Goal: Task Accomplishment & Management: Use online tool/utility

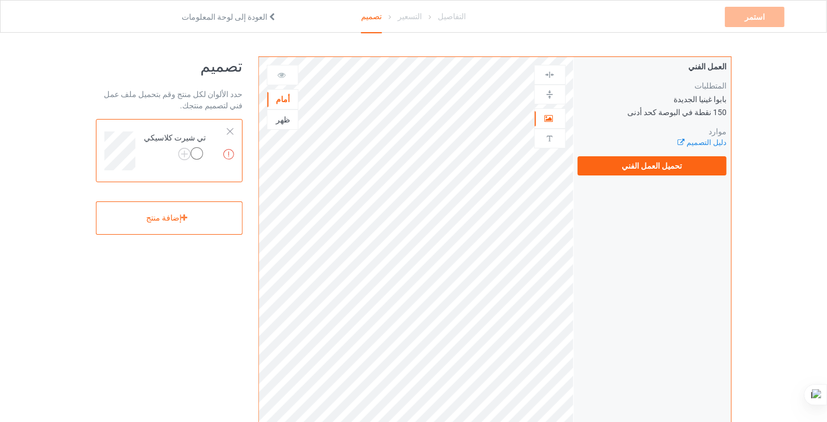
click at [267, 16] on icon at bounding box center [272, 15] width 10 height 8
click at [167, 90] on div "حدد الألوان لكل منتج وقم بتحميل ملف عمل فني لتصميم منتجك." at bounding box center [169, 100] width 147 height 23
click at [180, 221] on icon at bounding box center [185, 217] width 10 height 7
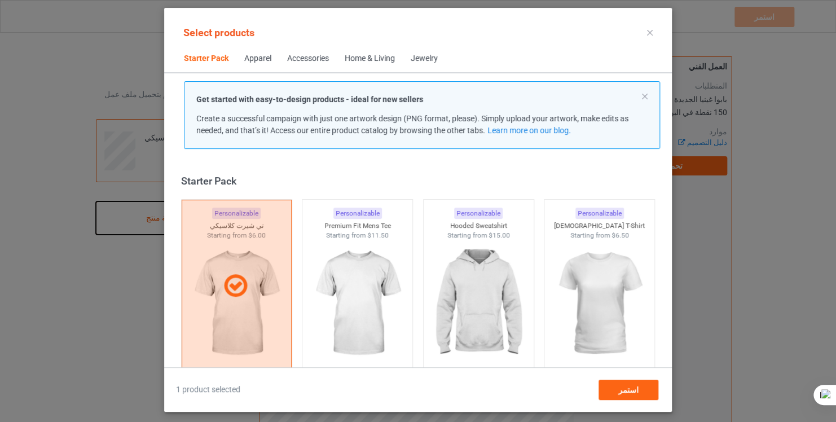
scroll to position [15, 0]
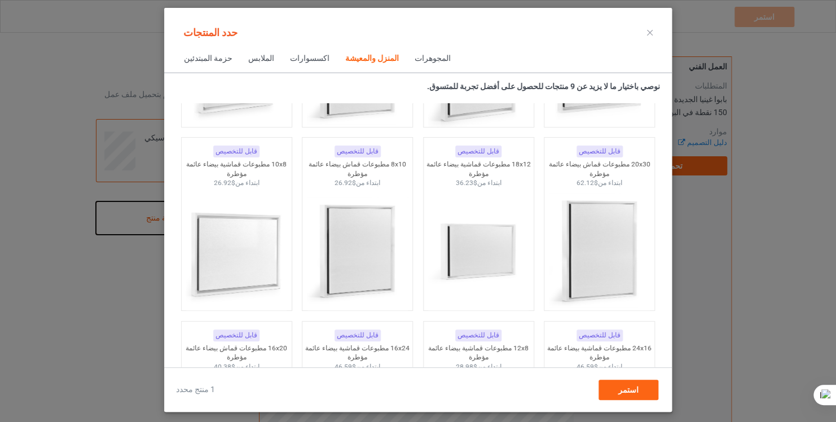
scroll to position [10865, 0]
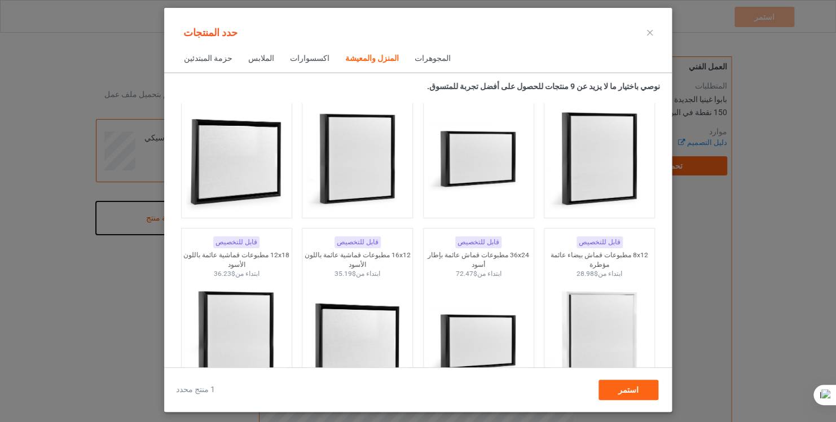
scroll to position [10012, 0]
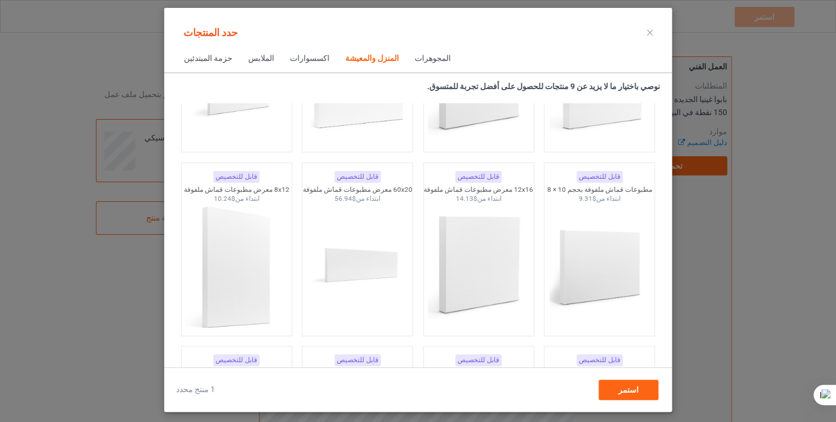
click at [415, 56] on div "المجوهرات" at bounding box center [433, 58] width 36 height 11
click at [415, 60] on div "المجوهرات" at bounding box center [433, 58] width 36 height 11
click at [282, 61] on span "اكسسوارات" at bounding box center [309, 58] width 55 height 27
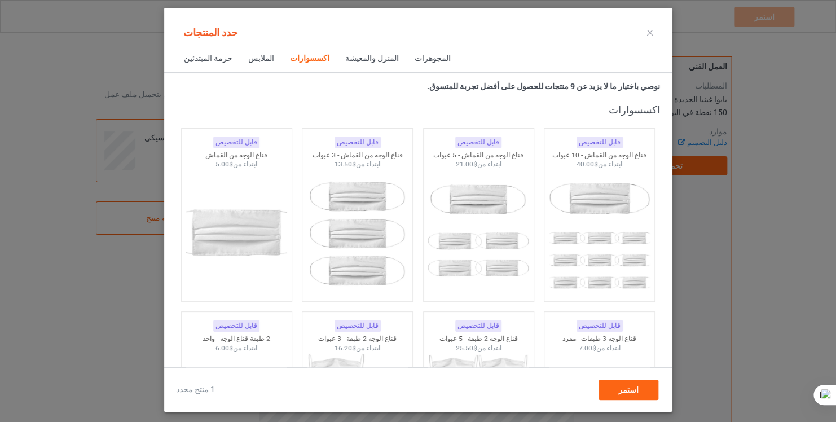
click at [252, 61] on div "الملابس" at bounding box center [261, 58] width 26 height 11
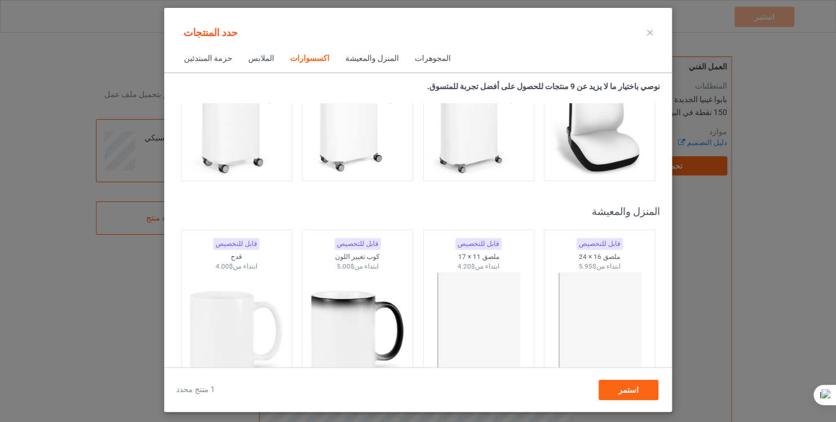
scroll to position [5011, 0]
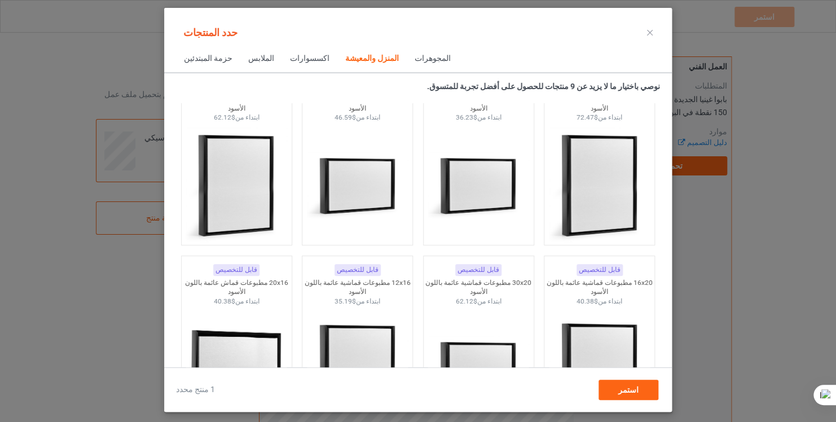
scroll to position [10782, 0]
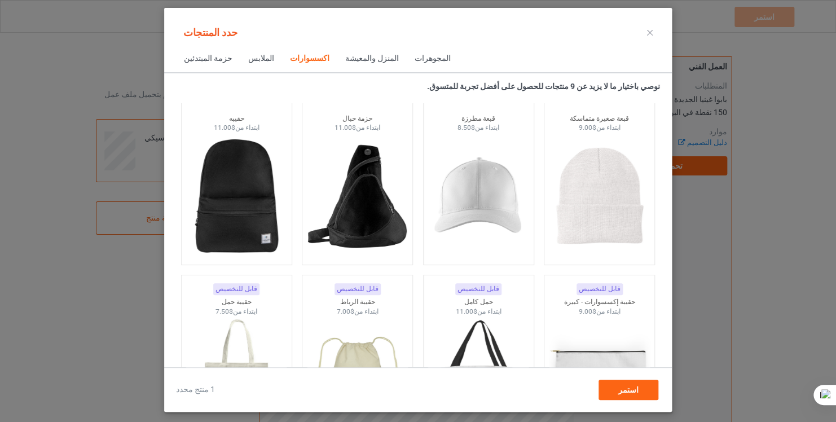
scroll to position [3313, 0]
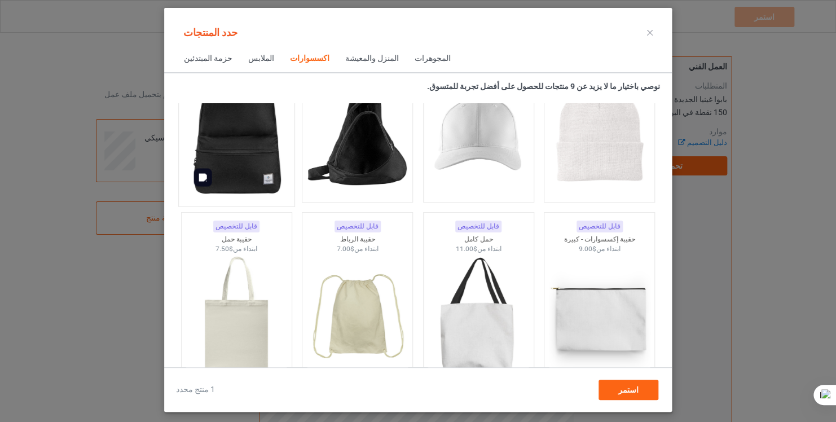
click at [211, 140] on img at bounding box center [236, 134] width 106 height 133
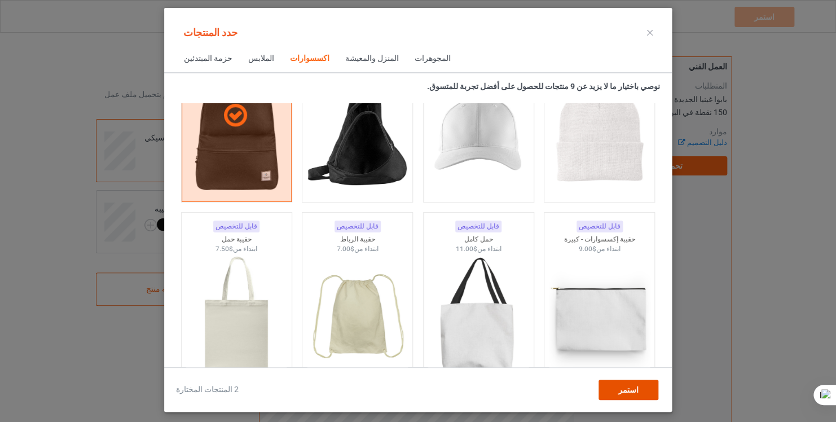
click at [625, 388] on span "استمر" at bounding box center [628, 389] width 20 height 9
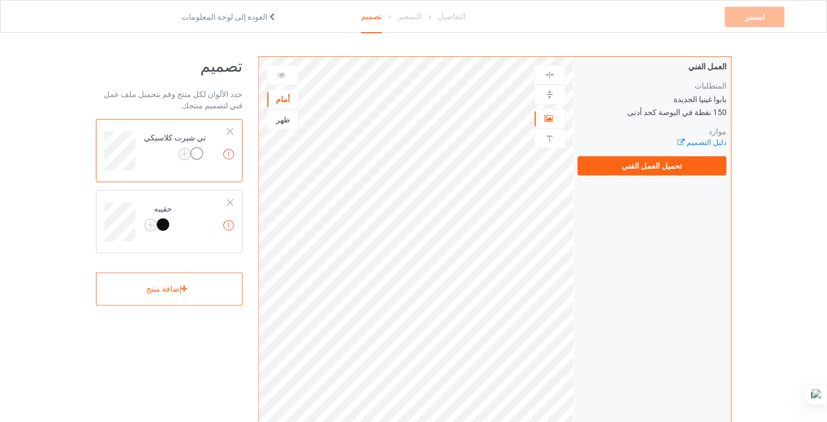
click at [232, 126] on td "الأعمال الفنية المفقودة [PERSON_NAME]" at bounding box center [186, 147] width 96 height 47
click at [233, 131] on div at bounding box center [230, 132] width 8 height 8
click at [233, 199] on div at bounding box center [230, 203] width 8 height 8
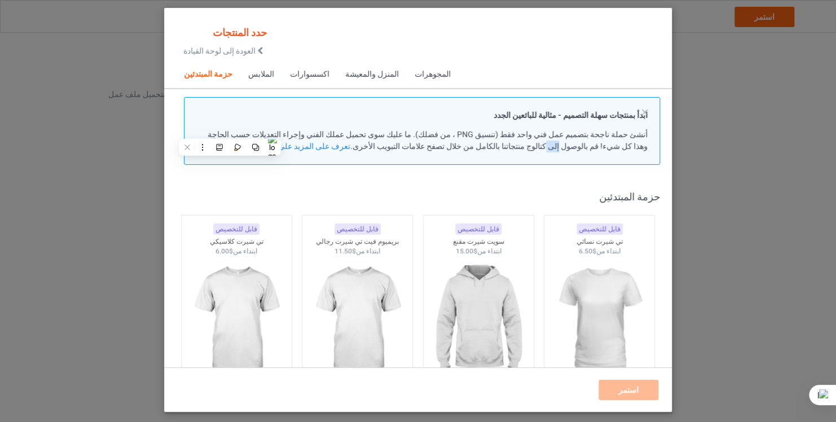
scroll to position [15, 0]
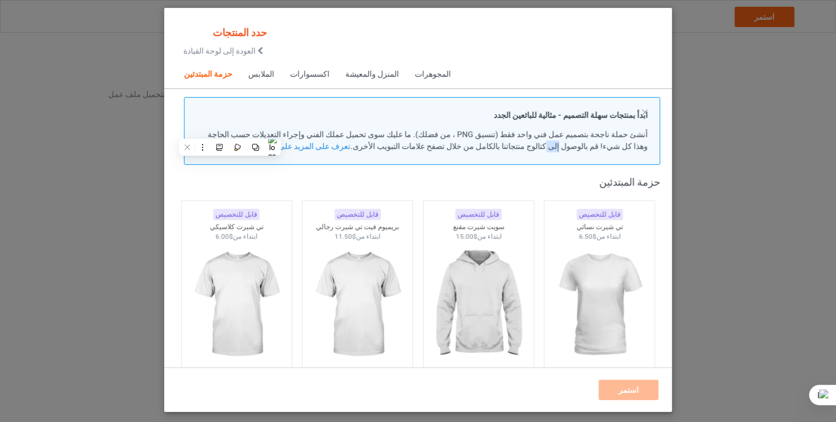
drag, startPoint x: 233, startPoint y: 131, endPoint x: 141, endPoint y: 126, distance: 92.1
click at [141, 126] on div "حدد المنتجات العودة إلى لوحة القيادة حزمة المبتدئين الملابس اكسسوارات المنزل وا…" at bounding box center [418, 211] width 836 height 422
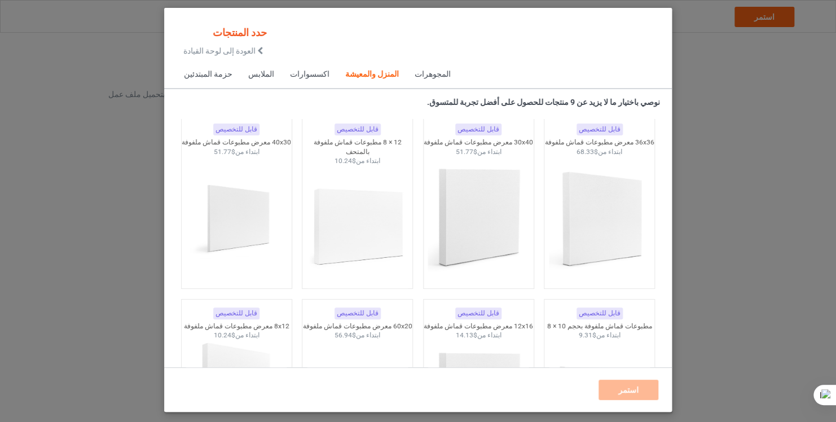
scroll to position [9791, 0]
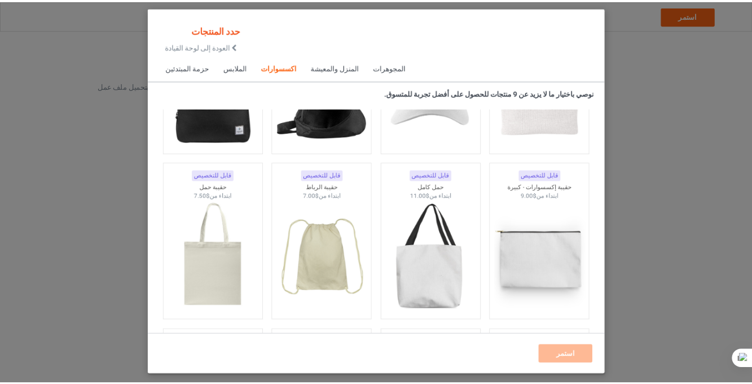
scroll to position [3224, 0]
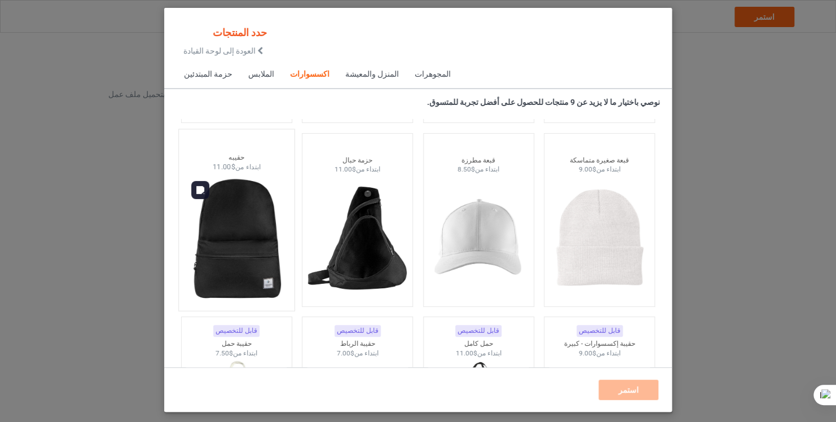
click at [238, 241] on img at bounding box center [236, 238] width 106 height 133
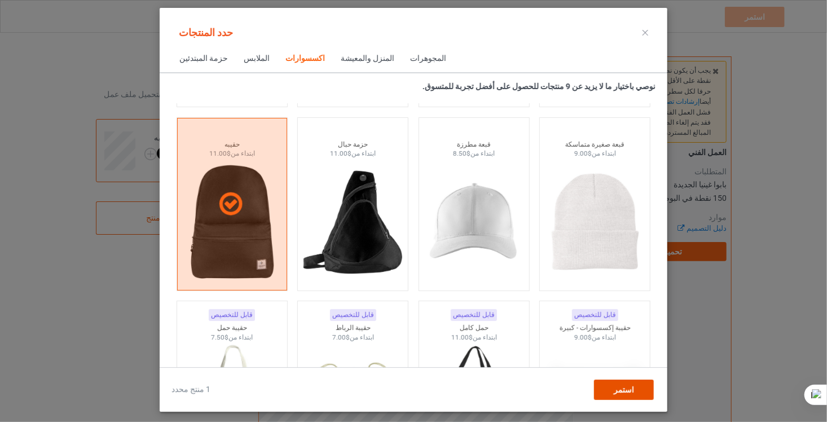
click at [640, 390] on div "استمر" at bounding box center [624, 390] width 60 height 20
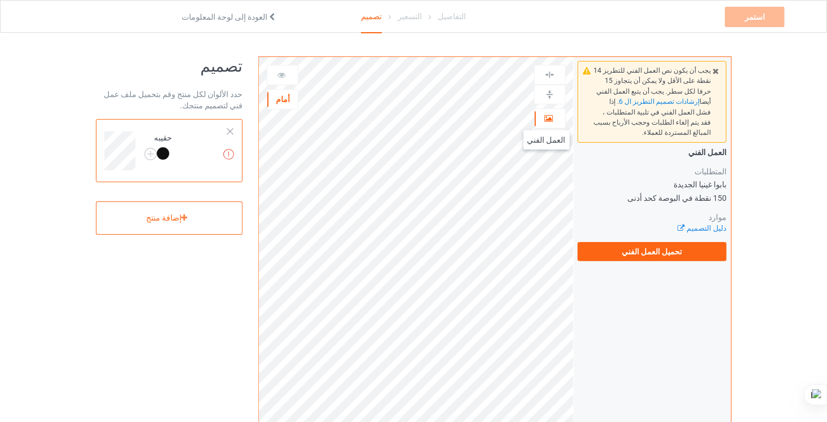
click at [541, 119] on div at bounding box center [550, 118] width 30 height 11
click at [636, 242] on label "تحميل العمل الفني" at bounding box center [653, 251] width 150 height 19
click at [0, 0] on input "تحميل العمل الفني" at bounding box center [0, 0] width 0 height 0
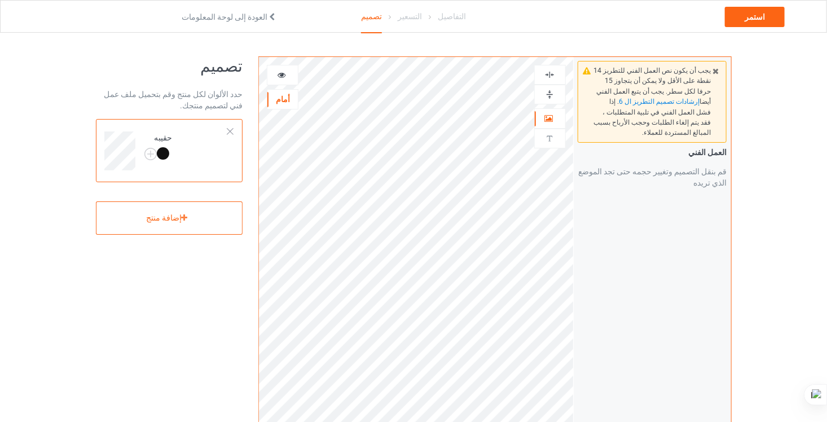
click at [557, 95] on div at bounding box center [550, 94] width 30 height 11
click at [550, 93] on img at bounding box center [549, 94] width 11 height 11
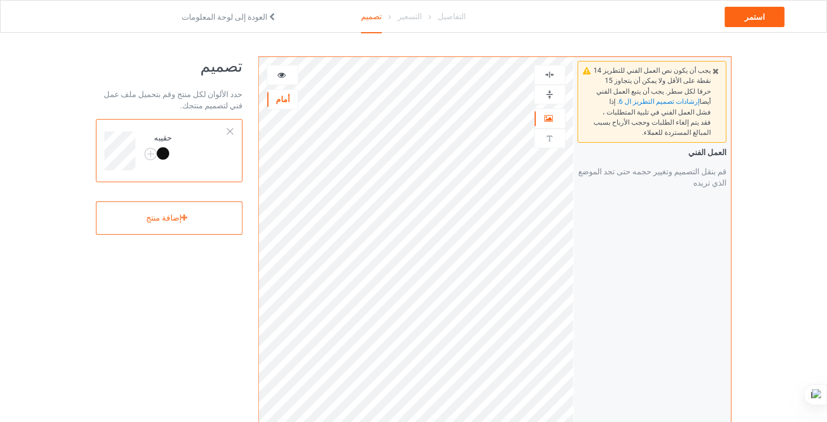
click at [550, 93] on img at bounding box center [549, 94] width 11 height 11
click at [548, 92] on img at bounding box center [549, 94] width 11 height 11
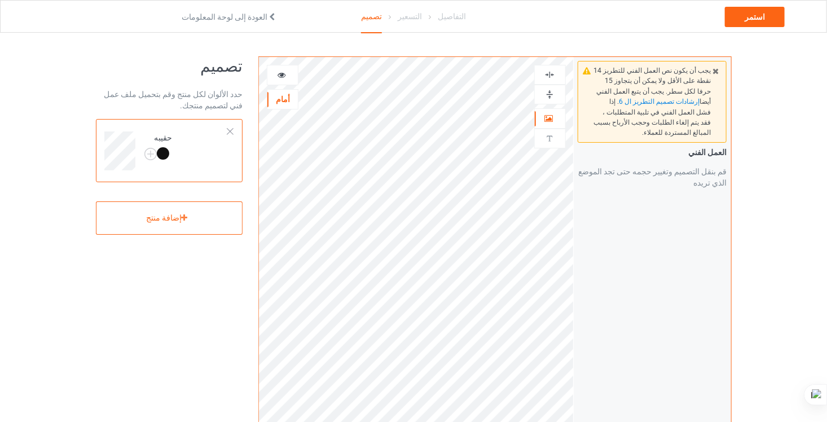
click at [548, 92] on img at bounding box center [549, 94] width 11 height 11
click at [550, 73] on img at bounding box center [549, 74] width 11 height 11
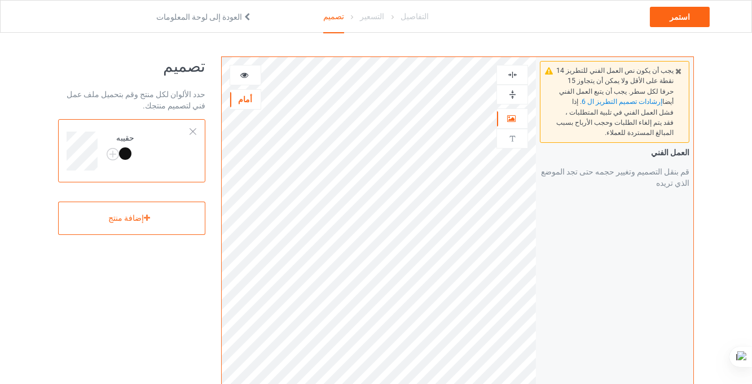
click at [511, 89] on img at bounding box center [512, 94] width 11 height 11
click at [253, 78] on div at bounding box center [245, 74] width 30 height 11
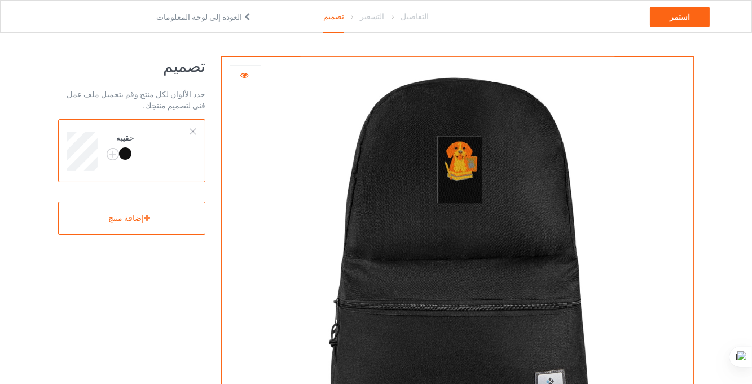
click at [239, 68] on div at bounding box center [246, 75] width 32 height 20
click at [243, 75] on icon at bounding box center [245, 73] width 10 height 8
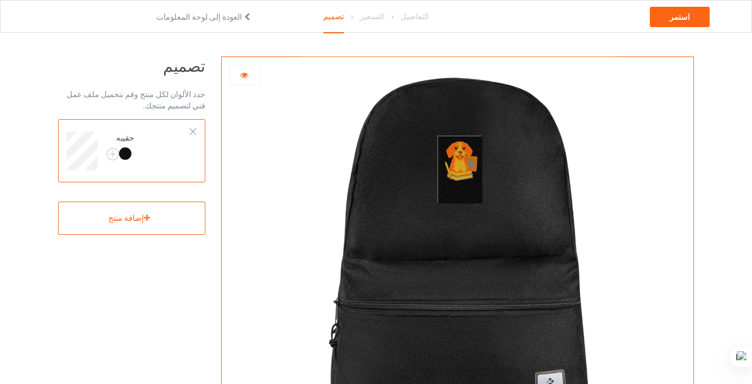
click at [243, 75] on icon at bounding box center [245, 73] width 10 height 8
click at [240, 73] on icon at bounding box center [245, 73] width 10 height 8
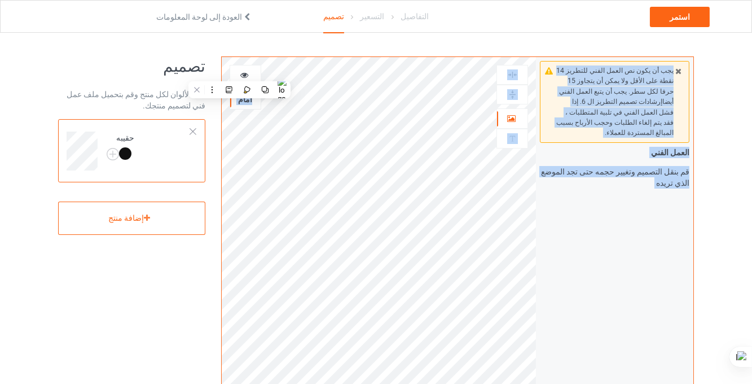
click at [243, 74] on icon at bounding box center [245, 73] width 10 height 8
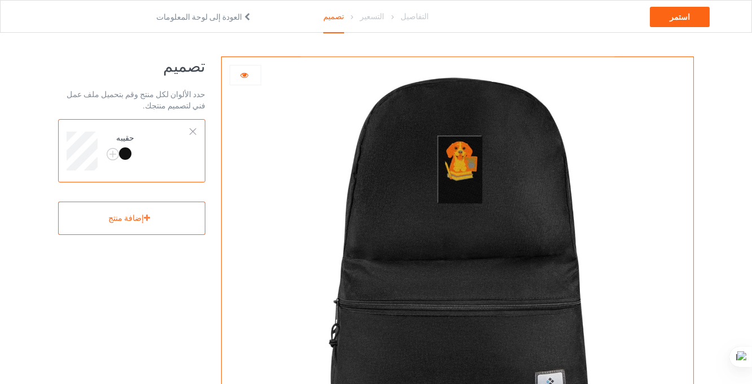
click at [243, 74] on icon at bounding box center [245, 73] width 10 height 8
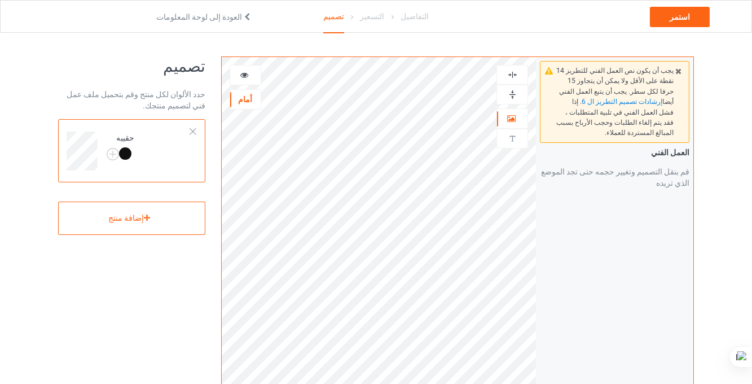
click at [512, 77] on img at bounding box center [512, 74] width 11 height 11
click at [512, 70] on img at bounding box center [512, 74] width 11 height 11
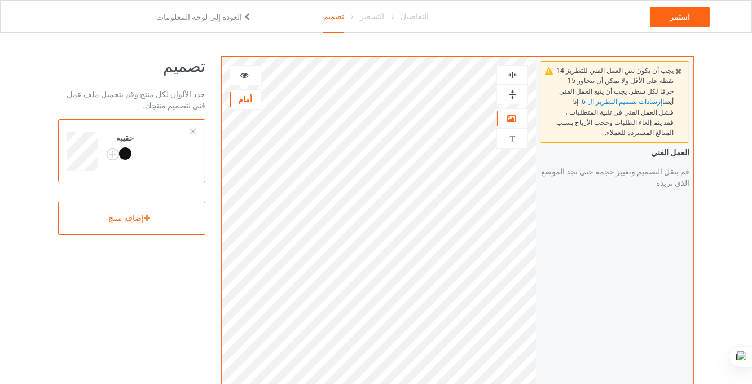
click at [512, 70] on img at bounding box center [512, 74] width 11 height 11
click at [678, 72] on icon at bounding box center [679, 69] width 10 height 8
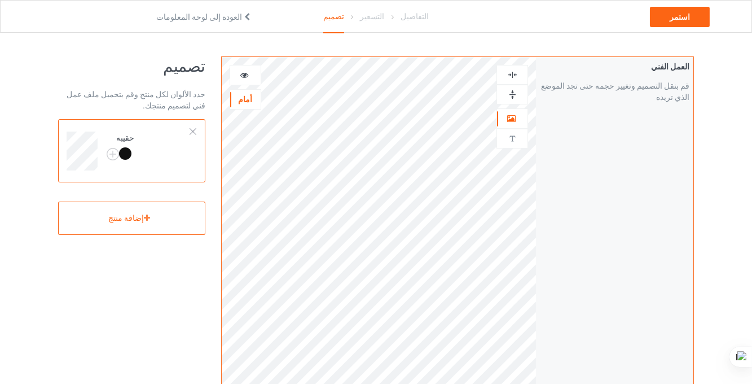
click at [512, 97] on img at bounding box center [512, 94] width 11 height 11
click at [109, 154] on img at bounding box center [113, 154] width 12 height 12
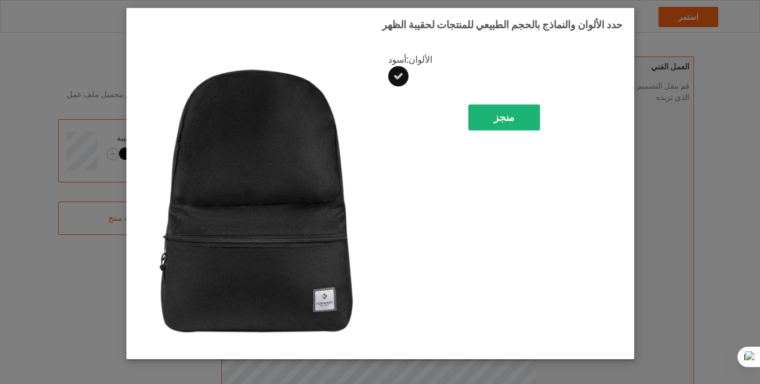
click at [516, 116] on div "منجز" at bounding box center [504, 117] width 72 height 26
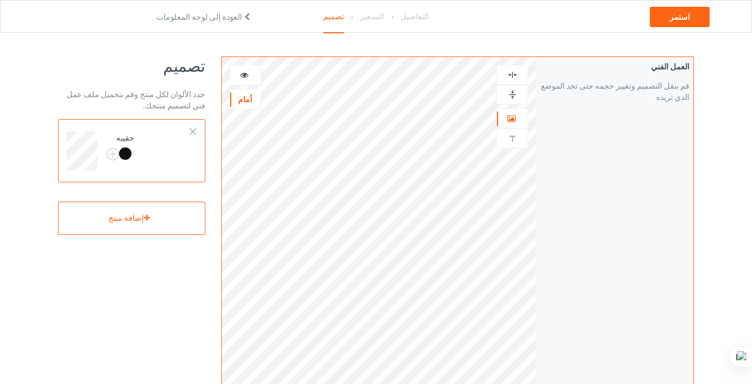
click at [503, 97] on div at bounding box center [512, 94] width 30 height 11
drag, startPoint x: 503, startPoint y: 97, endPoint x: 507, endPoint y: 88, distance: 9.6
click at [507, 89] on div at bounding box center [512, 94] width 30 height 11
click at [509, 91] on img at bounding box center [512, 94] width 11 height 11
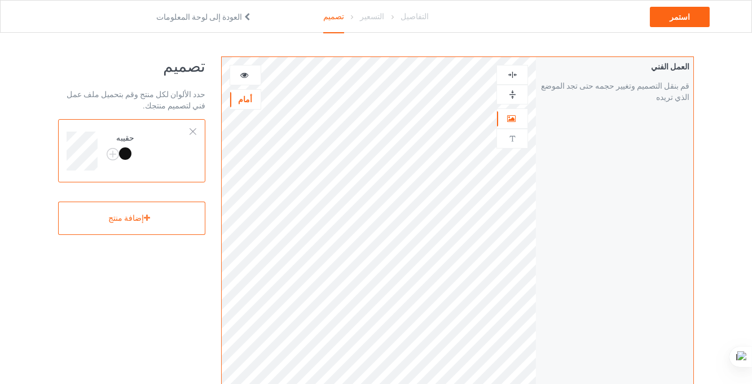
click at [509, 91] on img at bounding box center [512, 94] width 11 height 11
click at [512, 75] on img at bounding box center [512, 74] width 11 height 11
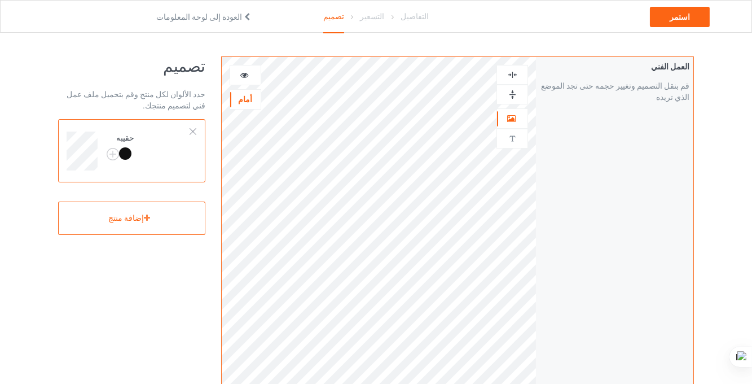
click at [455, 137] on div "أمام العمل الفني هذا الجانب لا يدعم النص المخصص" at bounding box center [379, 253] width 315 height 393
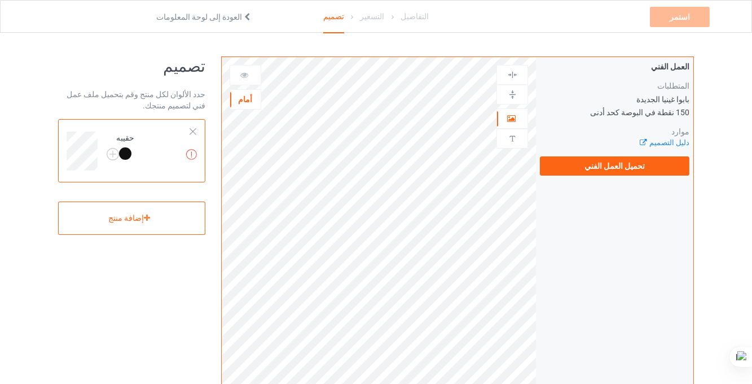
click at [507, 77] on img at bounding box center [512, 74] width 11 height 11
click at [507, 77] on div at bounding box center [512, 74] width 30 height 11
click at [648, 138] on icon at bounding box center [643, 140] width 8 height 7
